Goal: Answer question/provide support: Answer question/provide support

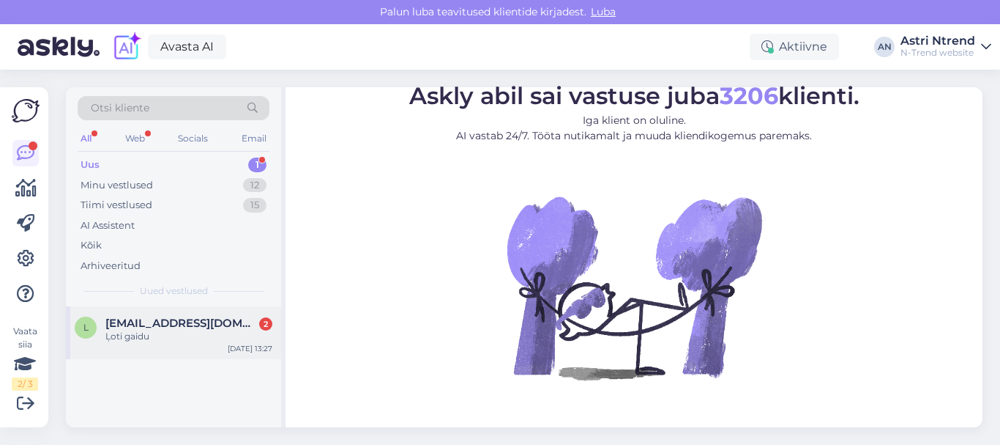
click at [145, 331] on div "Ļoti gaidu" at bounding box center [188, 336] width 167 height 13
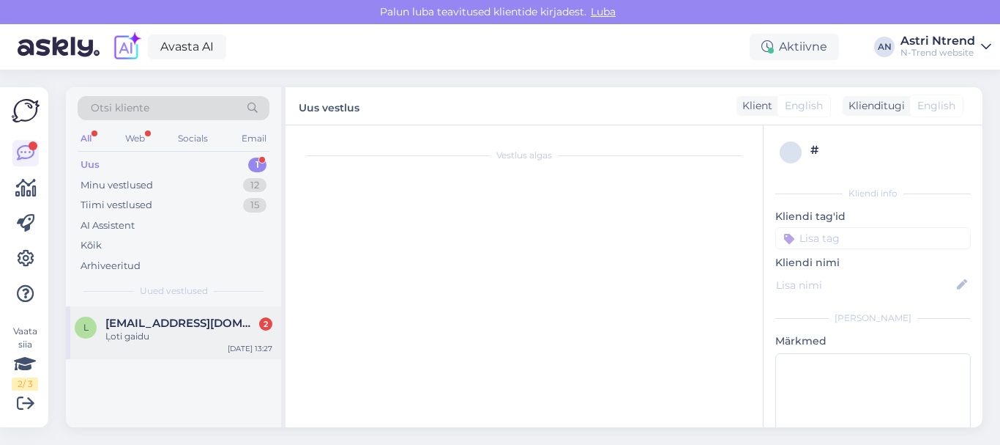
scroll to position [56, 0]
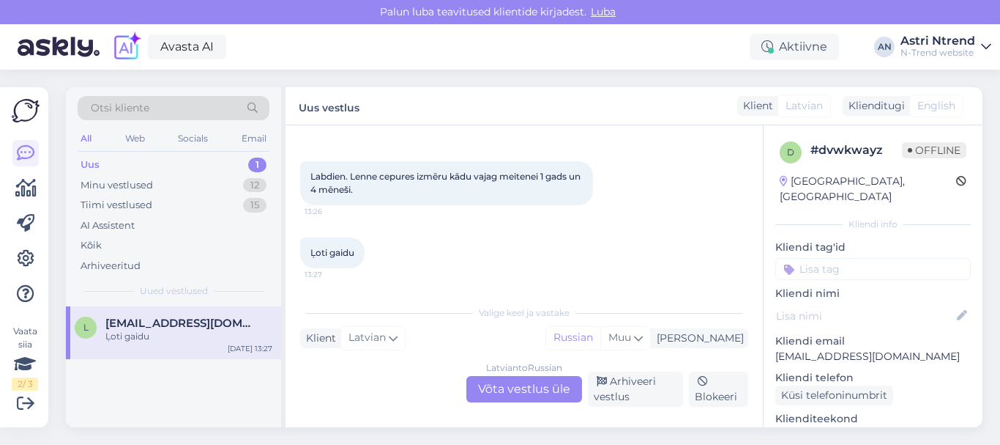
click at [508, 393] on div "Latvian to Russian Võta vestlus üle" at bounding box center [524, 389] width 116 height 26
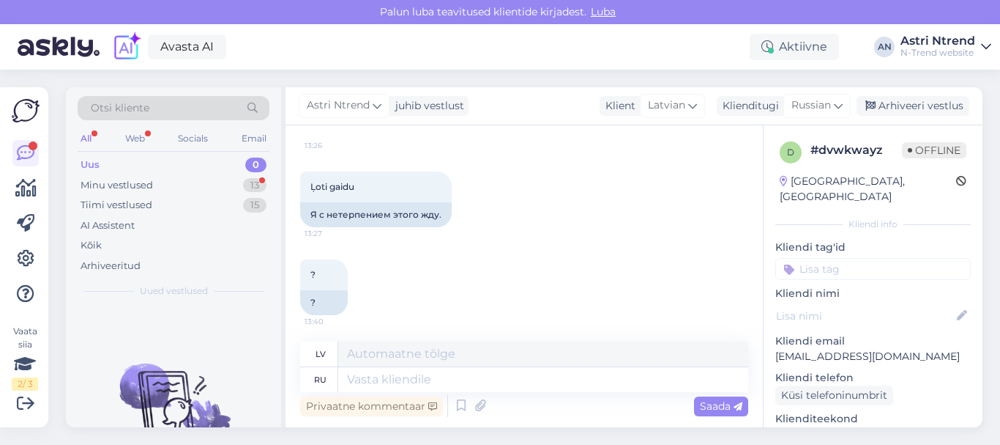
scroll to position [163, 0]
click at [398, 380] on textarea at bounding box center [543, 379] width 410 height 25
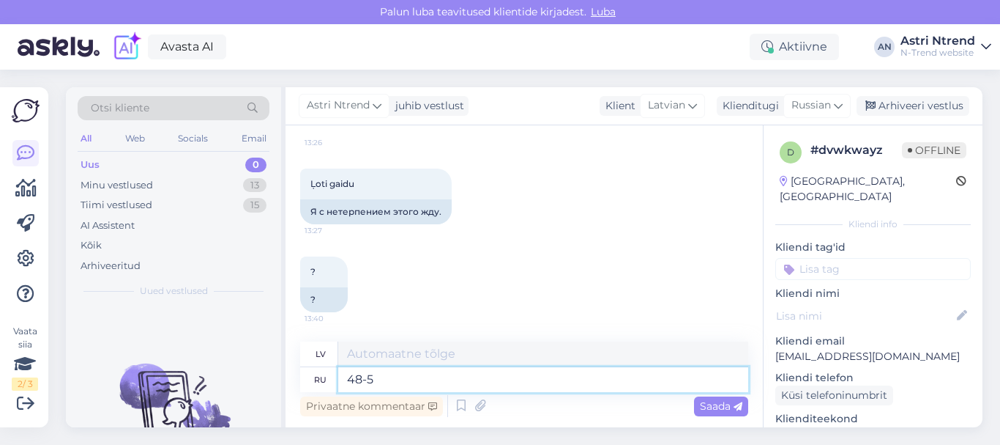
type textarea "48-50"
type textarea "48–50"
type textarea "48-50"
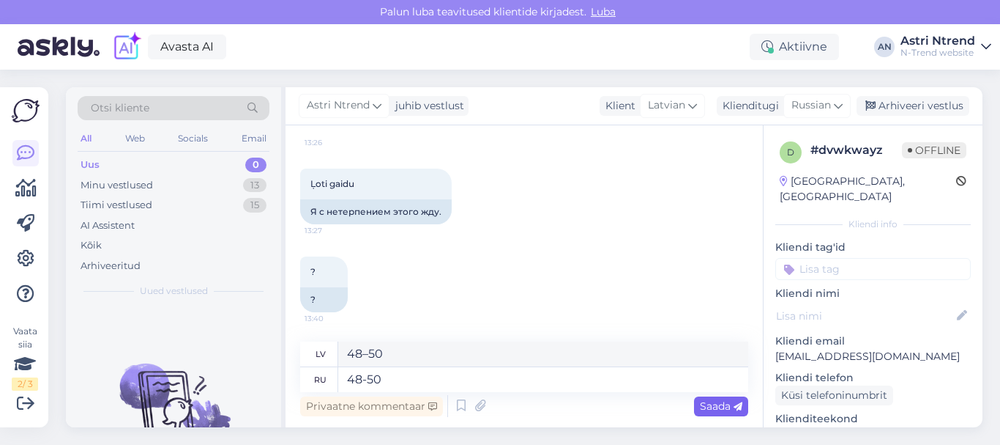
click at [726, 407] on span "Saada" at bounding box center [721, 405] width 42 height 13
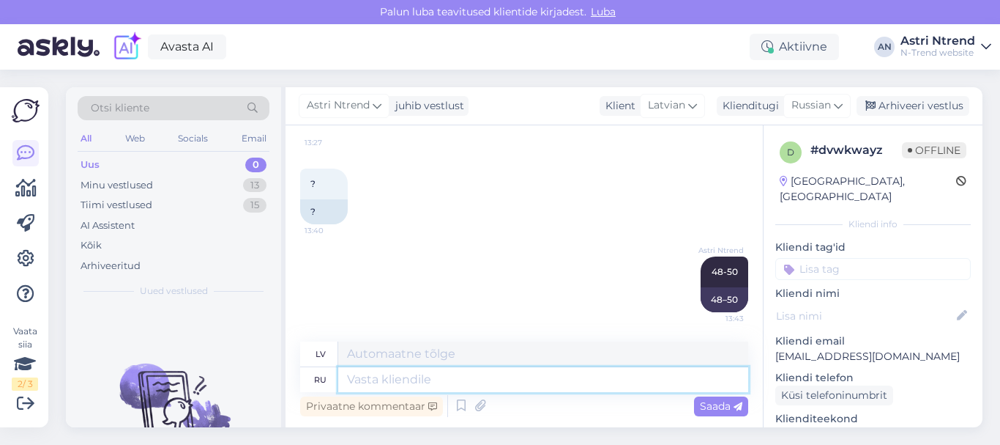
click at [365, 374] on textarea at bounding box center [543, 379] width 410 height 25
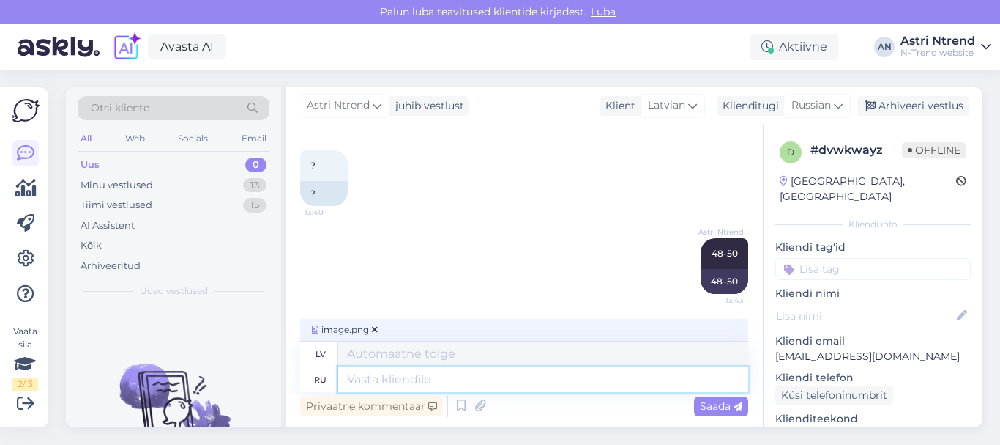
scroll to position [274, 0]
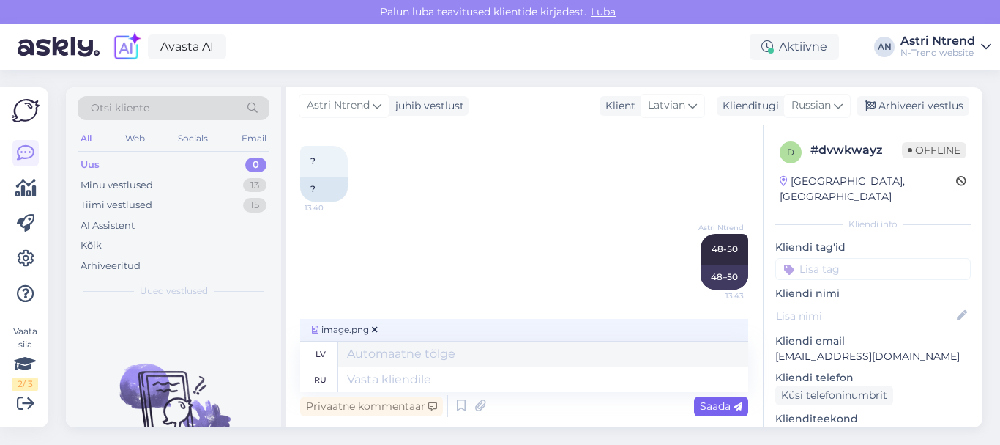
click at [718, 408] on span "Saada" at bounding box center [721, 405] width 42 height 13
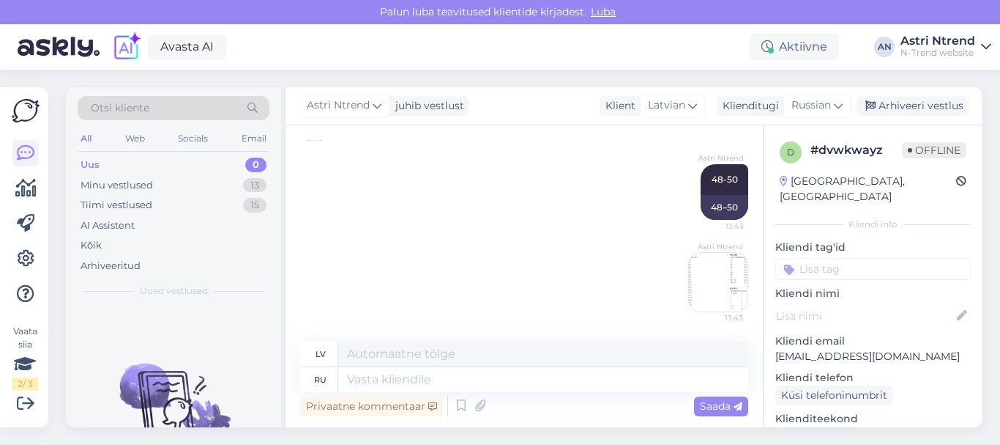
click at [702, 291] on img at bounding box center [718, 282] width 59 height 59
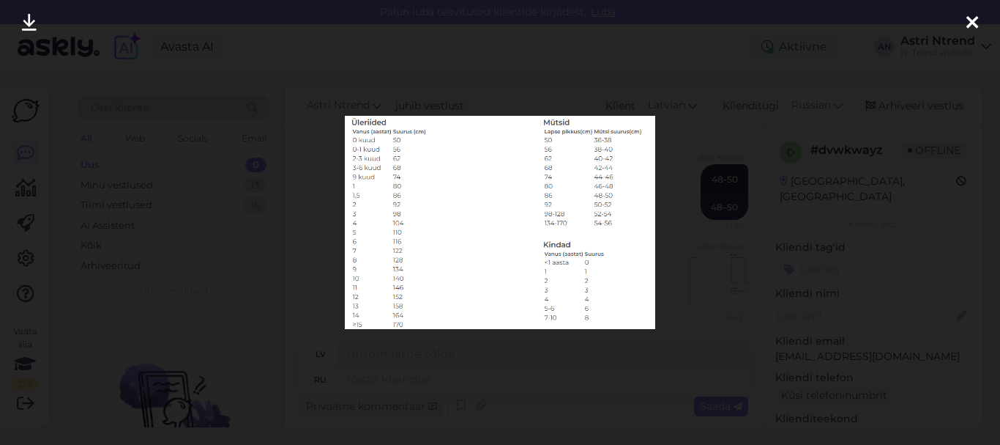
click at [976, 23] on icon at bounding box center [973, 23] width 12 height 19
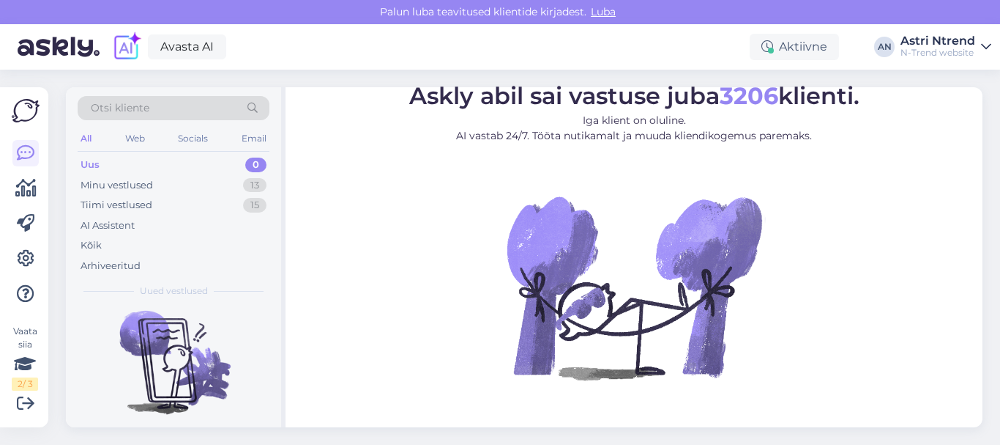
scroll to position [94, 0]
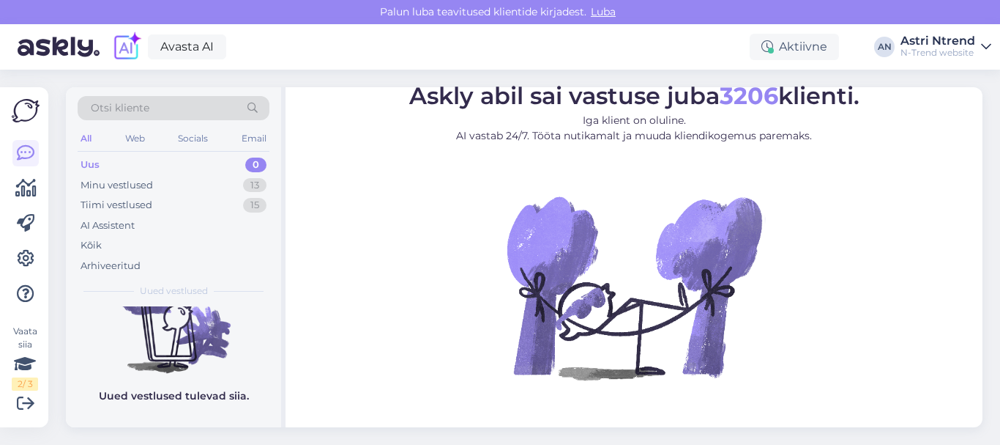
click at [159, 163] on div "Uus 0" at bounding box center [174, 165] width 192 height 21
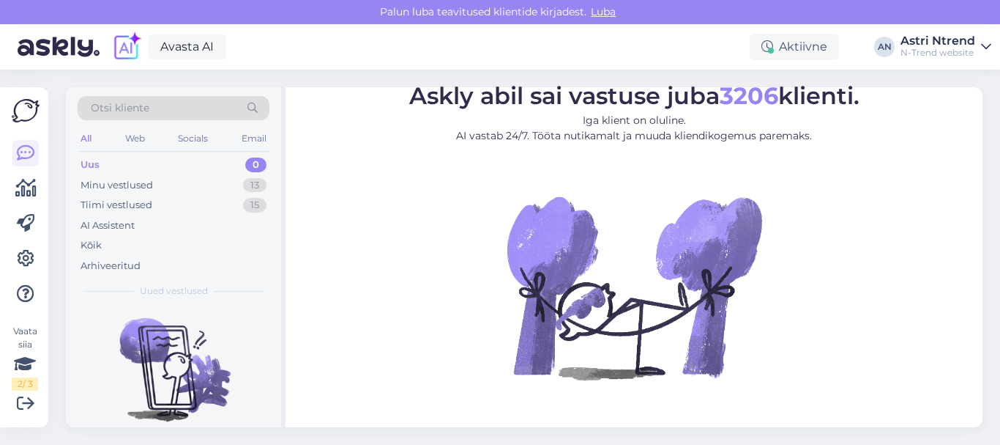
scroll to position [0, 0]
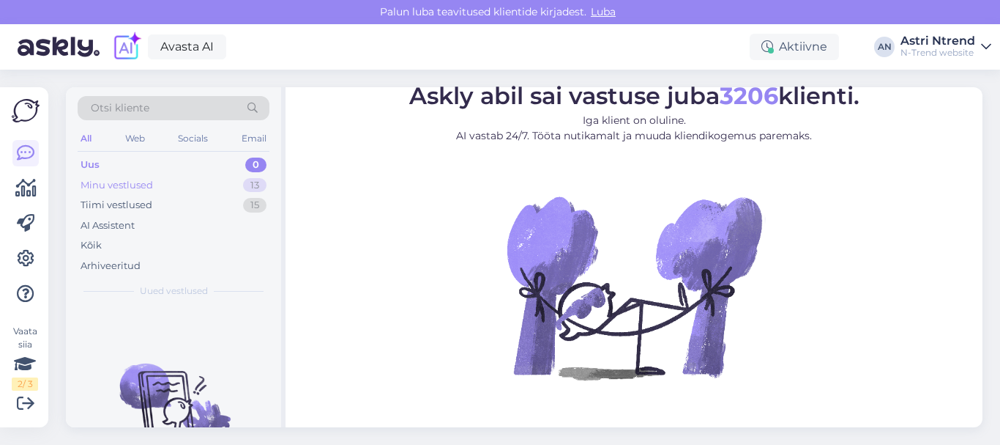
click at [129, 180] on div "Minu vestlused" at bounding box center [117, 185] width 72 height 15
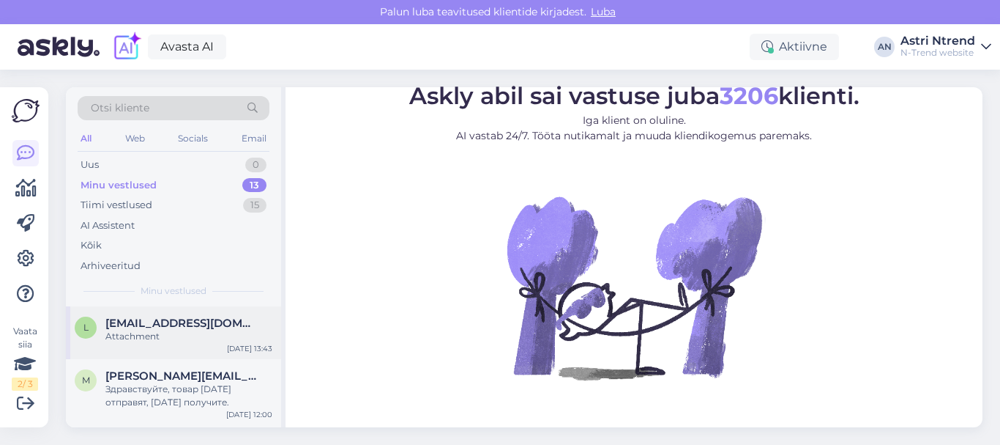
click at [162, 334] on div "Attachment" at bounding box center [188, 336] width 167 height 13
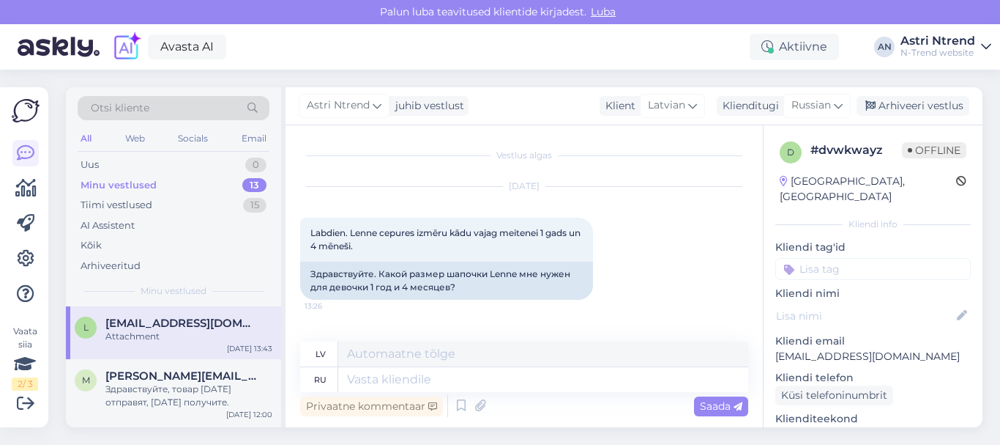
scroll to position [343, 0]
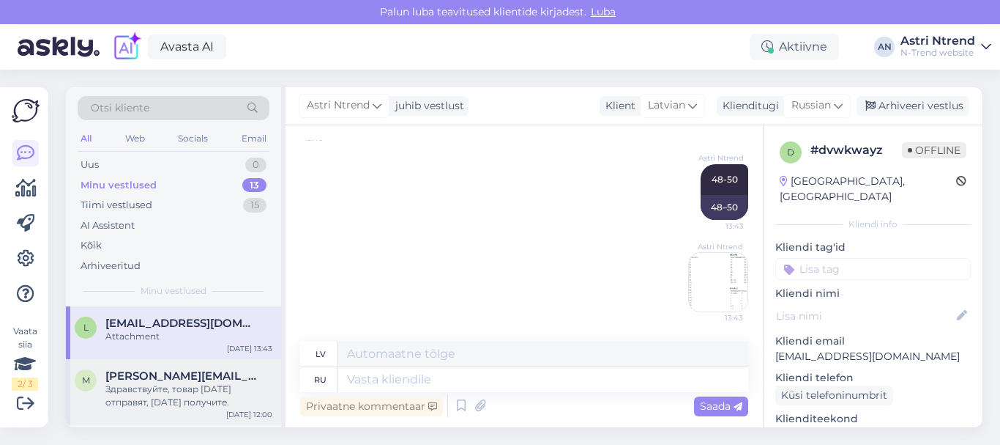
click at [190, 382] on span "[PERSON_NAME][EMAIL_ADDRESS][DOMAIN_NAME]" at bounding box center [181, 375] width 152 height 13
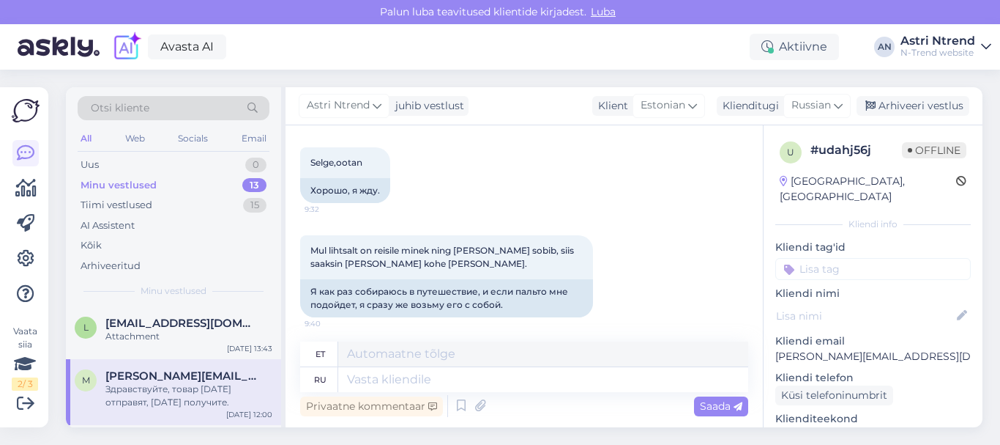
scroll to position [365, 0]
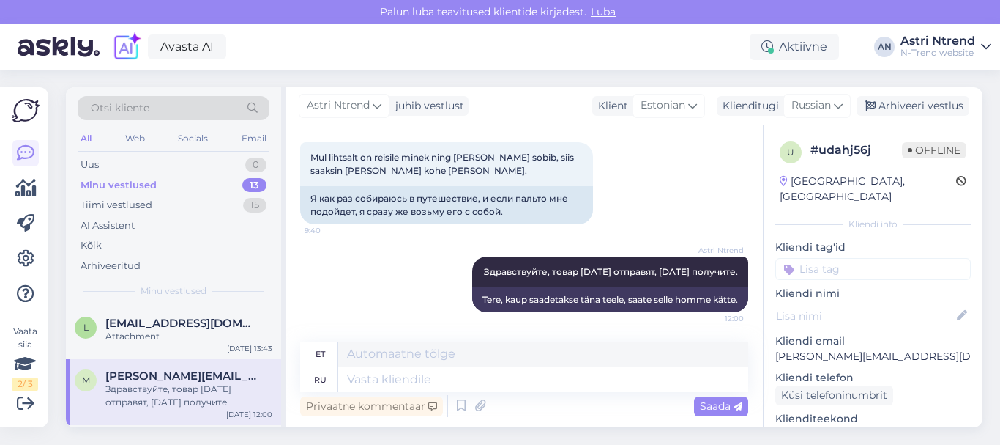
click at [172, 383] on div "Здравствуйте, товар [DATE] отправят, [DATE] получите." at bounding box center [188, 395] width 167 height 26
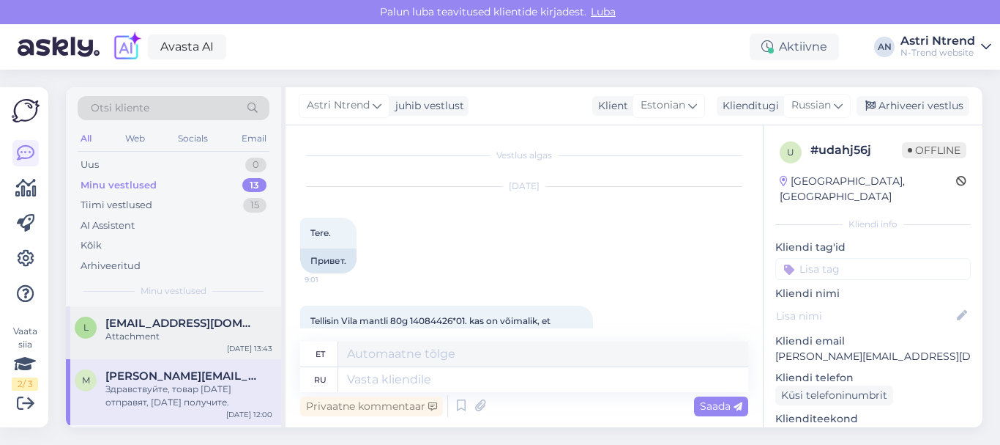
click at [159, 330] on div "Attachment" at bounding box center [188, 336] width 167 height 13
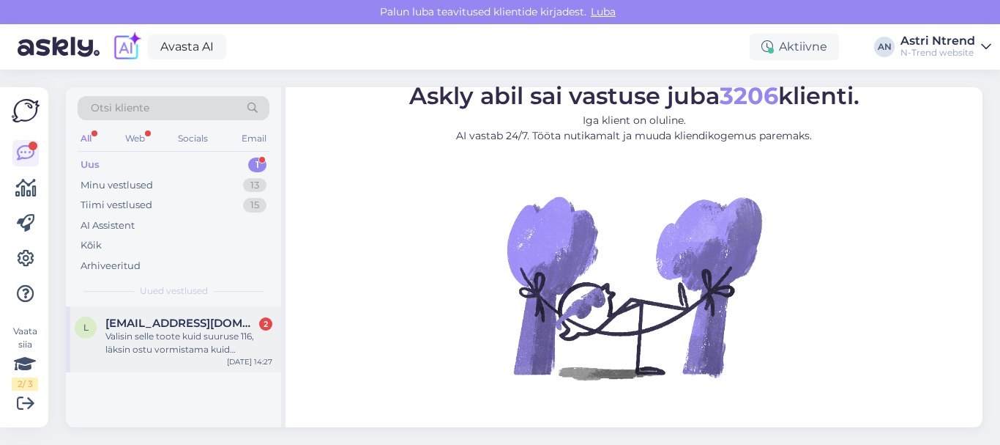
click at [164, 330] on div "Valisin selle toote kuid suuruse 116, läksin ostu vormistama kuid kogemata lahk…" at bounding box center [188, 343] width 167 height 26
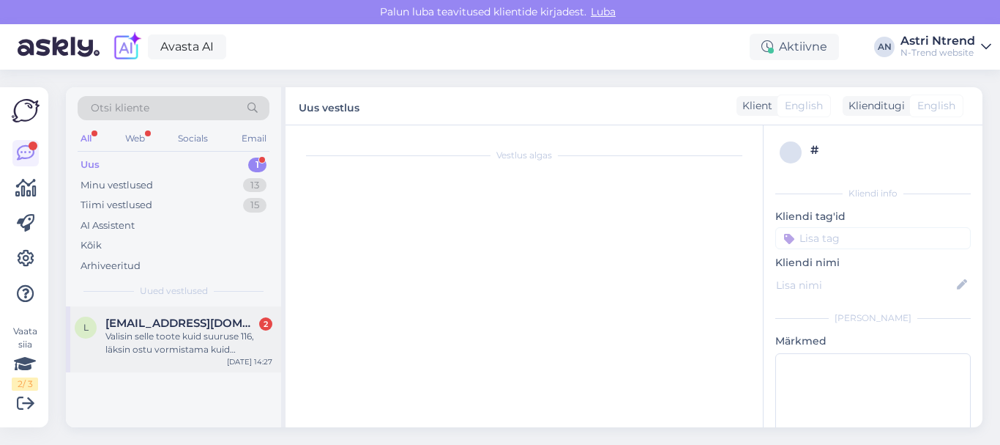
scroll to position [31, 0]
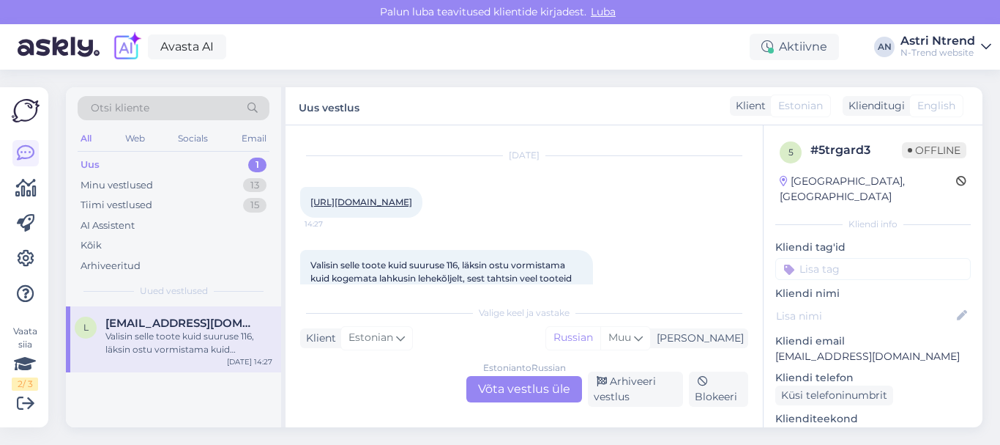
click at [513, 391] on div "Estonian to Russian Võta vestlus üle" at bounding box center [524, 389] width 116 height 26
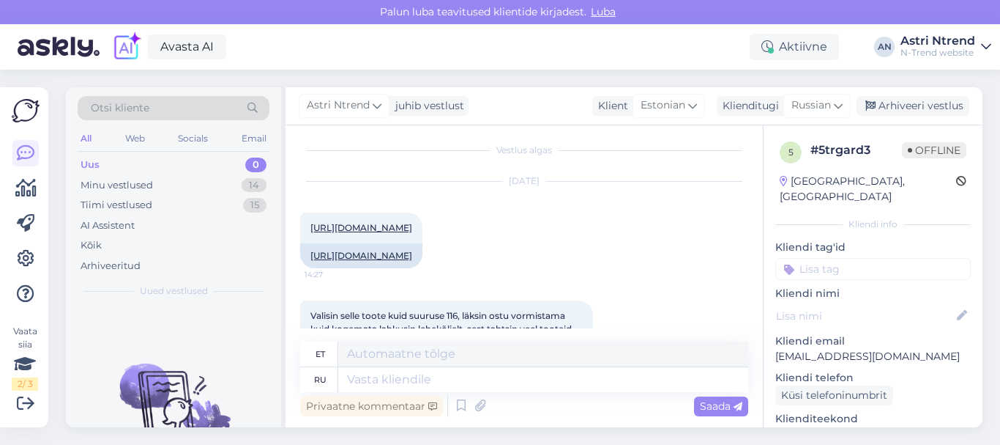
scroll to position [0, 0]
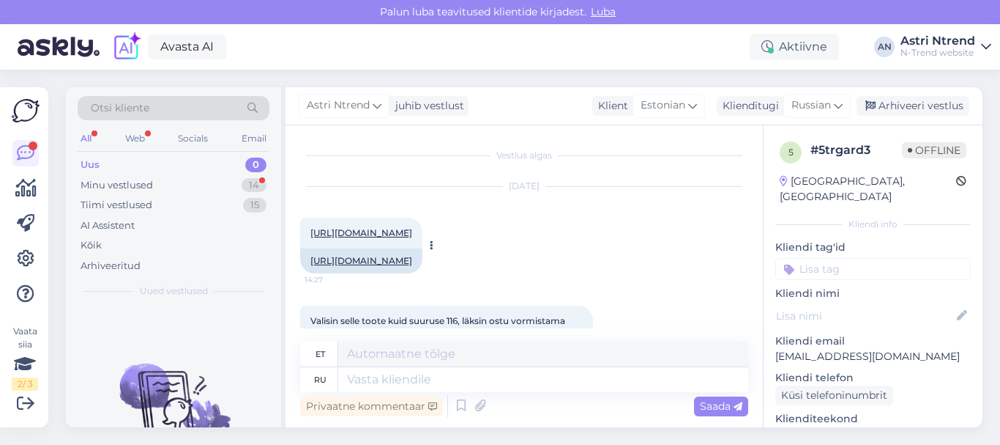
click at [412, 237] on link "[URL][DOMAIN_NAME]" at bounding box center [361, 232] width 102 height 11
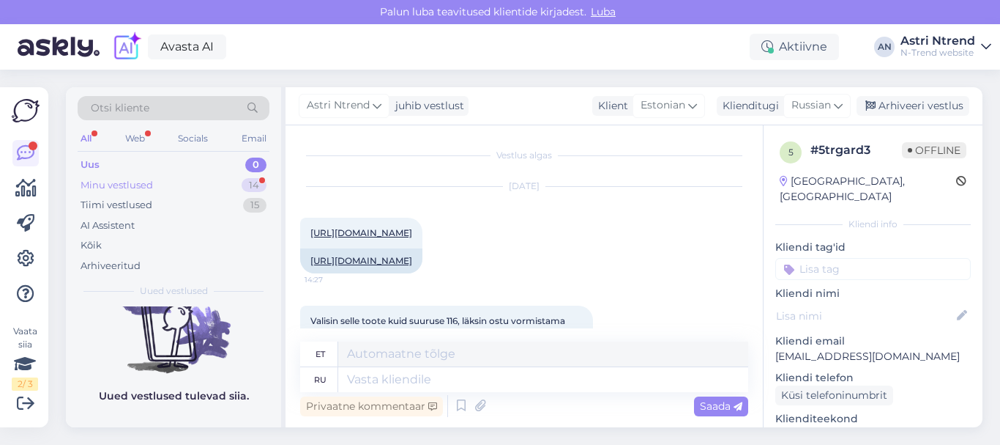
click at [121, 184] on div "Minu vestlused" at bounding box center [117, 185] width 72 height 15
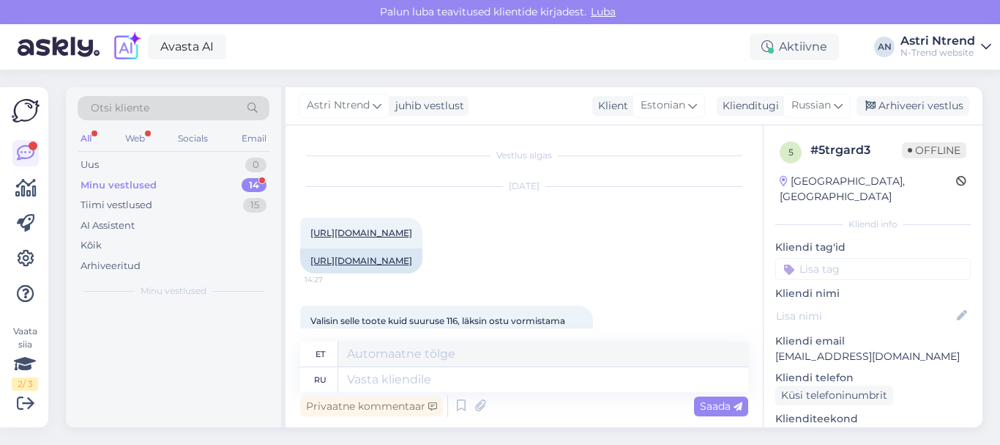
scroll to position [0, 0]
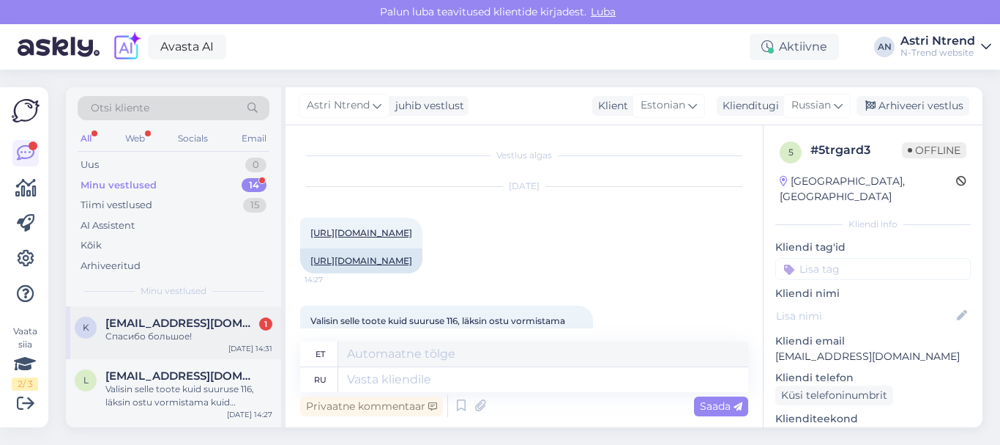
click at [169, 327] on span "[EMAIL_ADDRESS][DOMAIN_NAME]" at bounding box center [181, 322] width 152 height 13
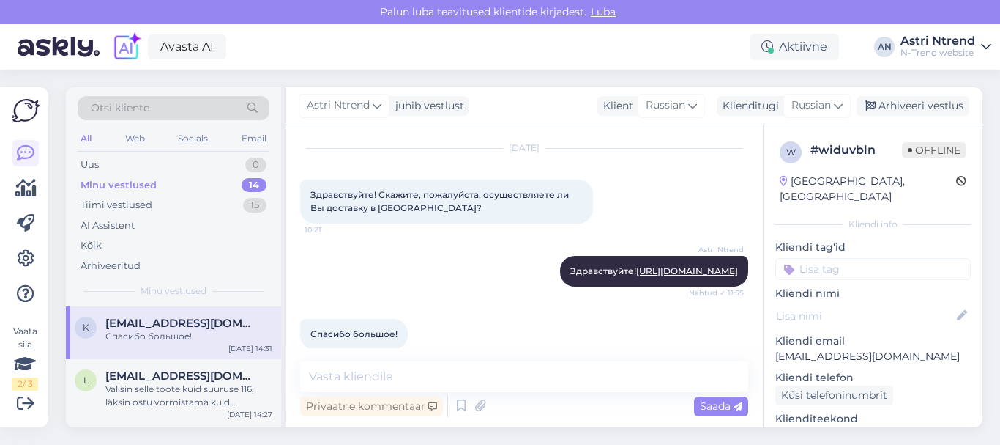
scroll to position [69, 0]
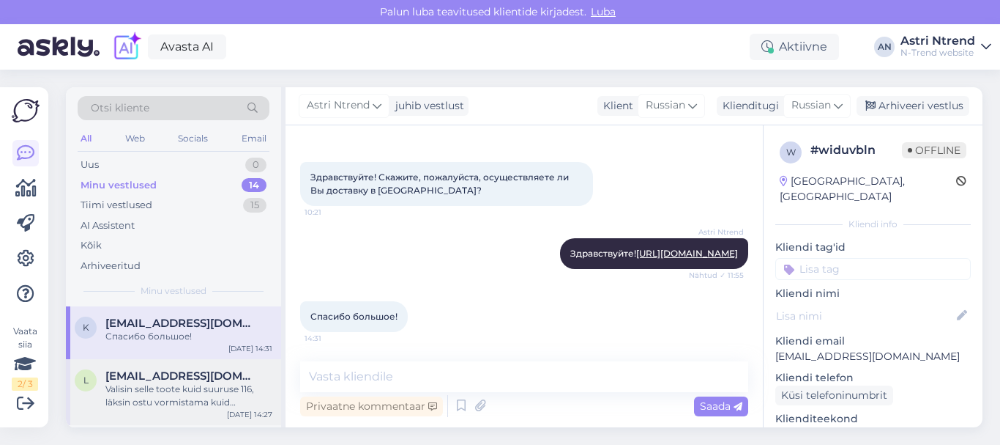
click at [168, 384] on div "Valisin selle toote kuid suuruse 116, läksin ostu vormistama kuid kogemata lahk…" at bounding box center [188, 395] width 167 height 26
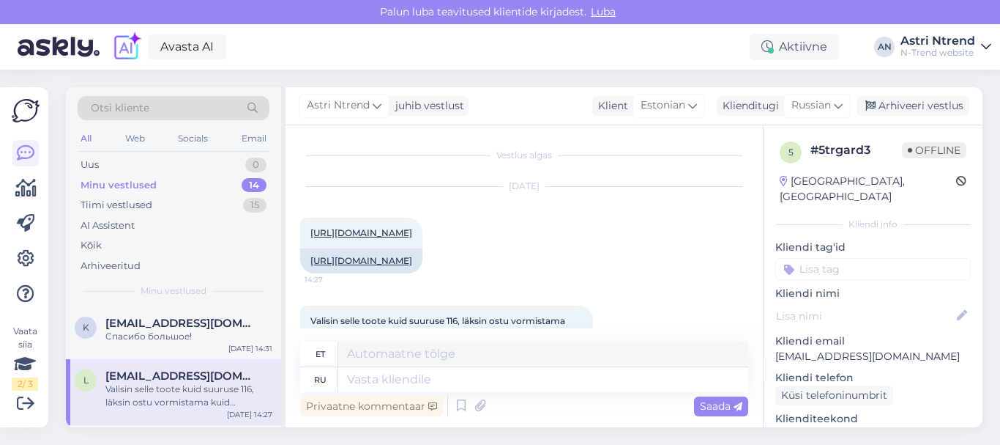
scroll to position [141, 0]
